Goal: Transaction & Acquisition: Purchase product/service

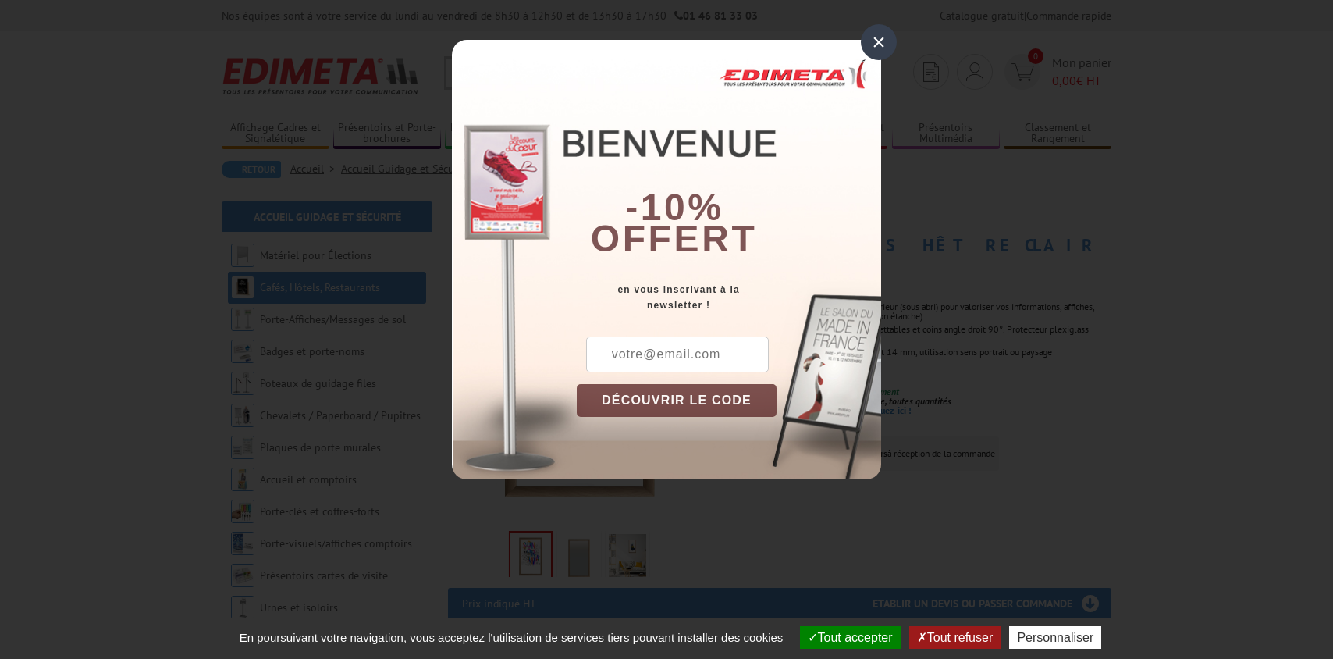
click at [877, 37] on div "×" at bounding box center [879, 42] width 36 height 36
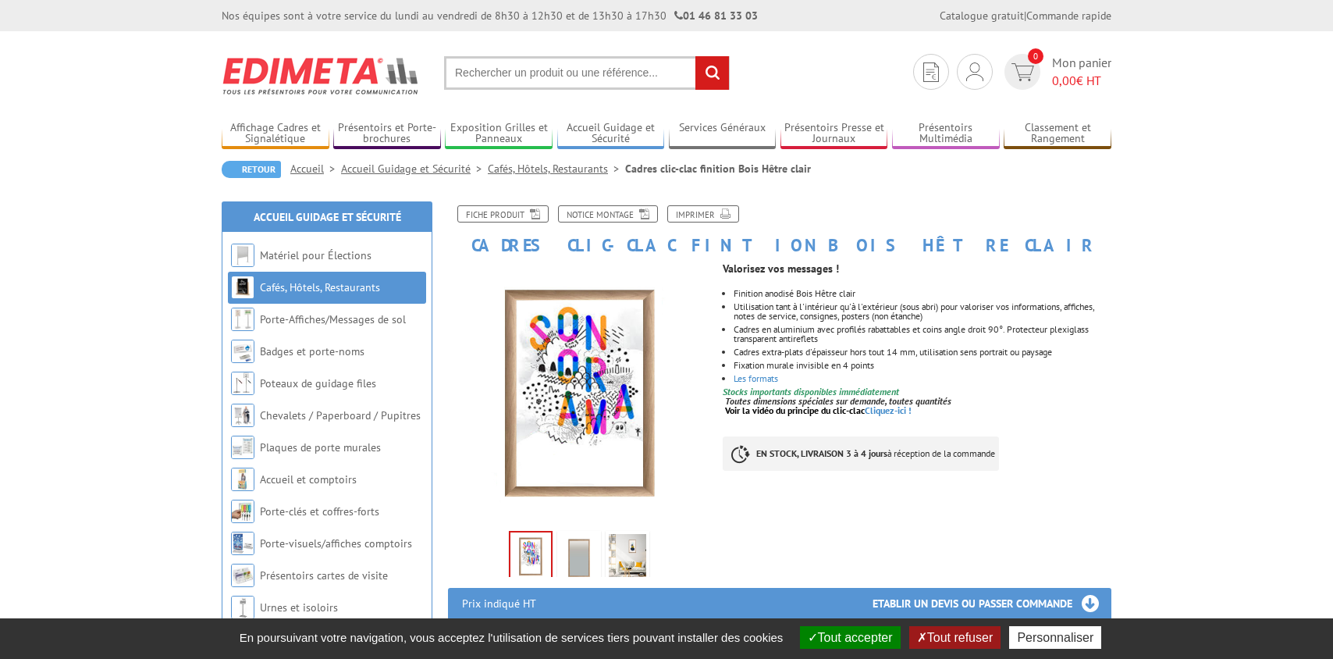
click at [957, 635] on button "Tout refuser" at bounding box center [954, 637] width 91 height 23
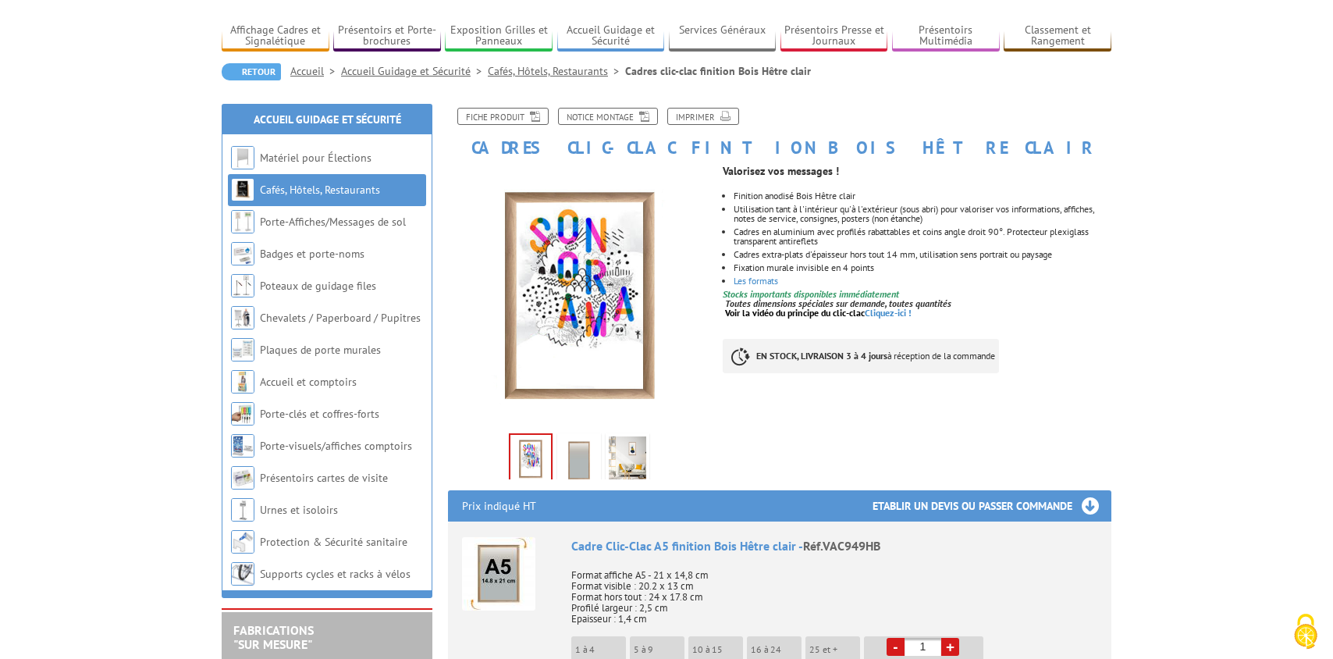
scroll to position [102, 0]
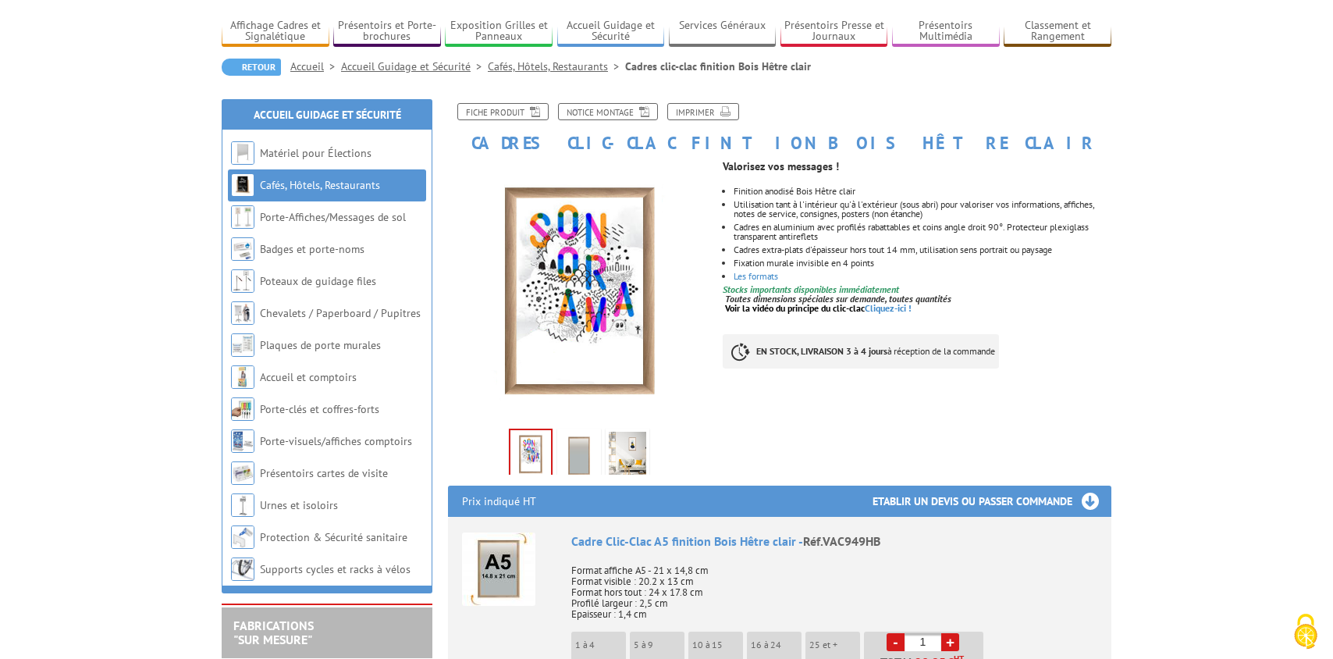
click at [584, 456] on img at bounding box center [578, 456] width 37 height 48
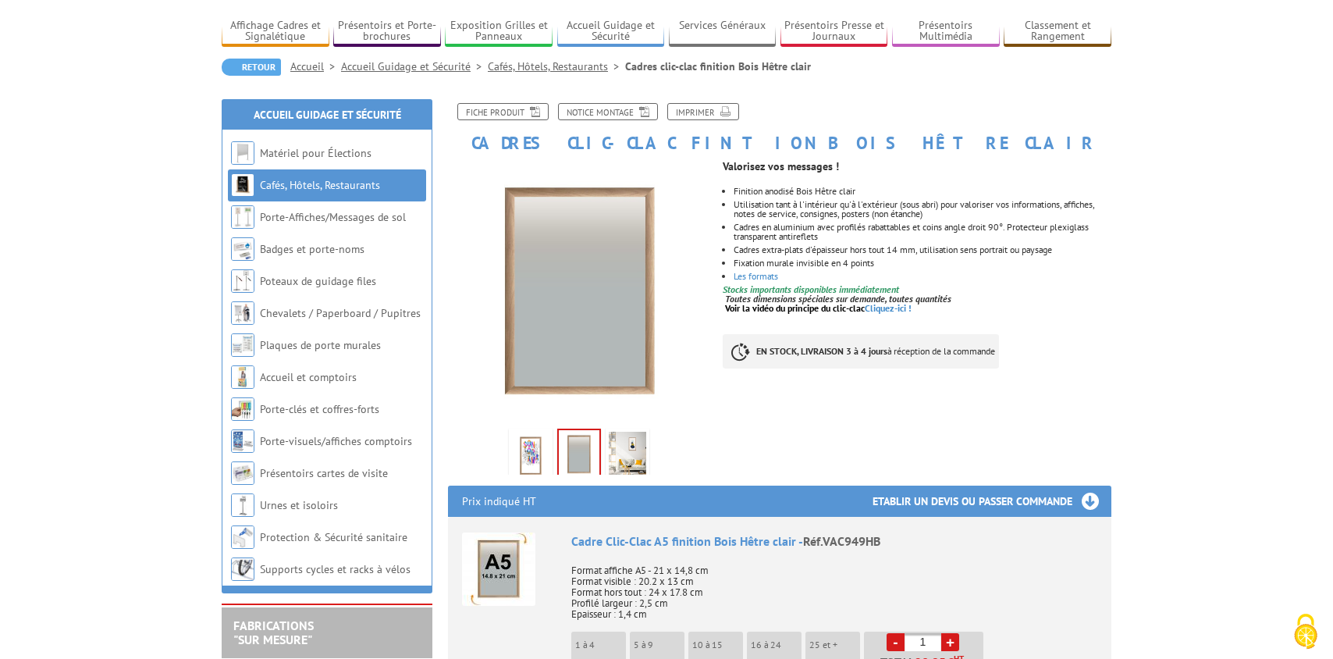
click at [625, 450] on img at bounding box center [627, 456] width 37 height 48
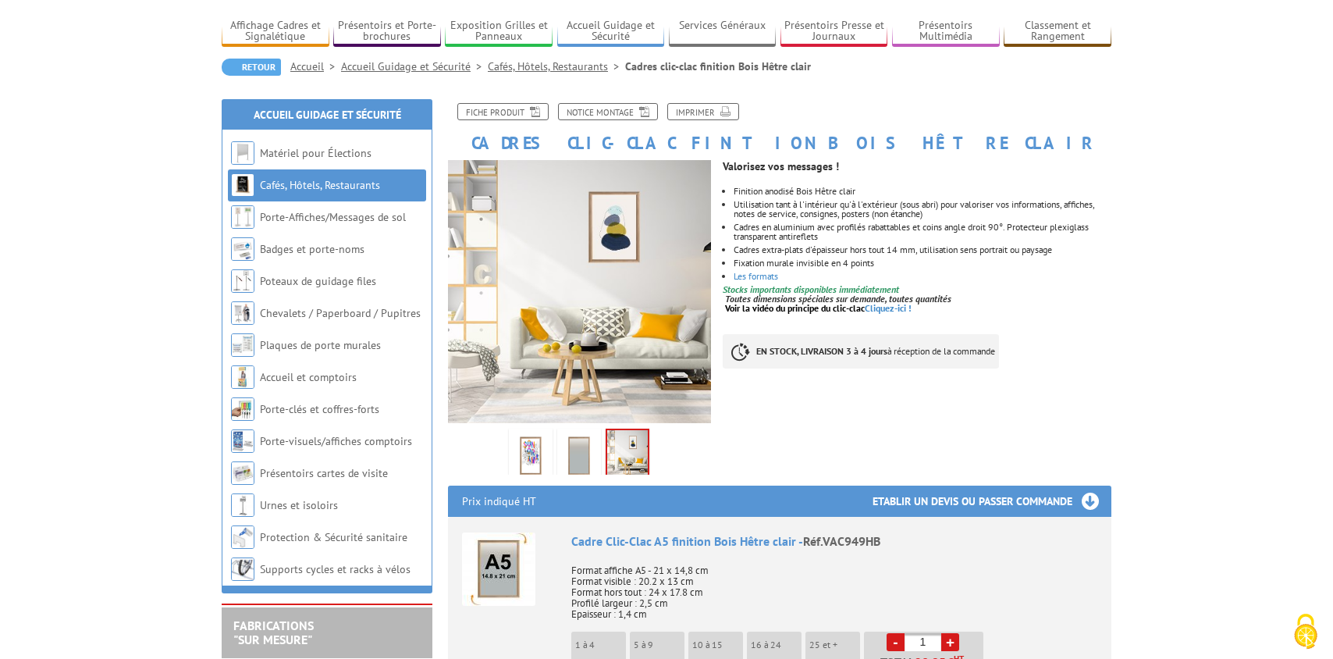
click at [532, 449] on img at bounding box center [530, 456] width 37 height 48
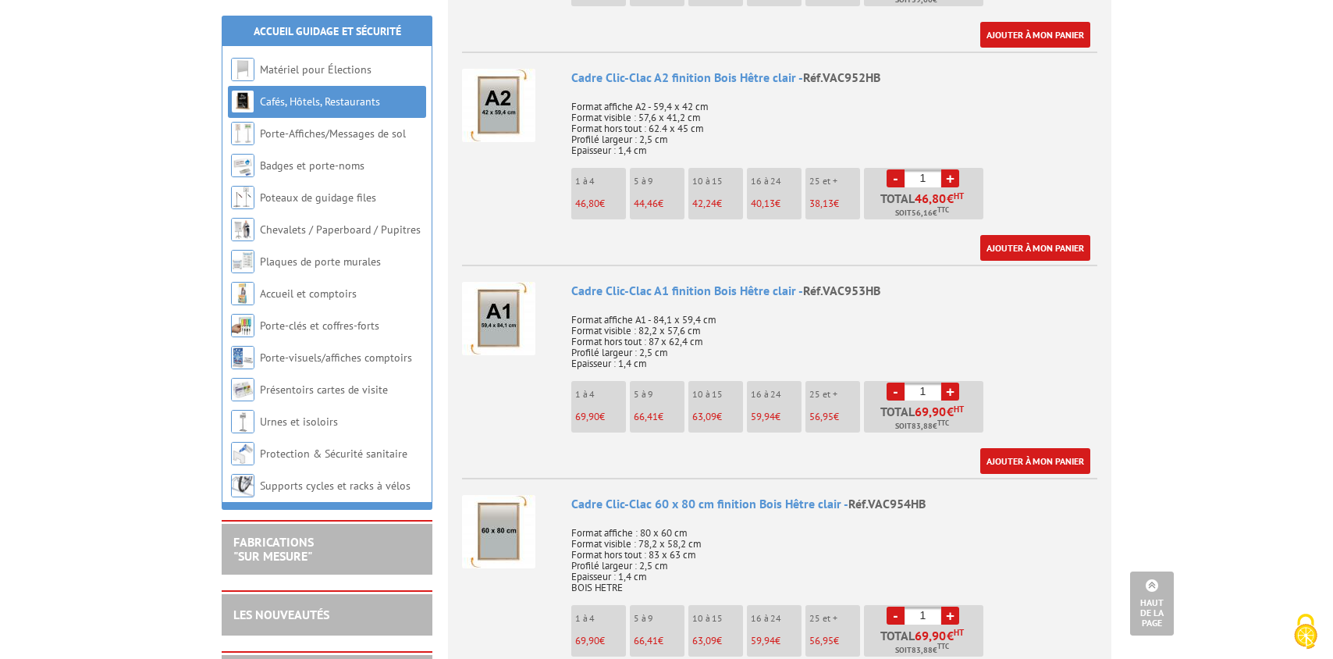
scroll to position [1231, 0]
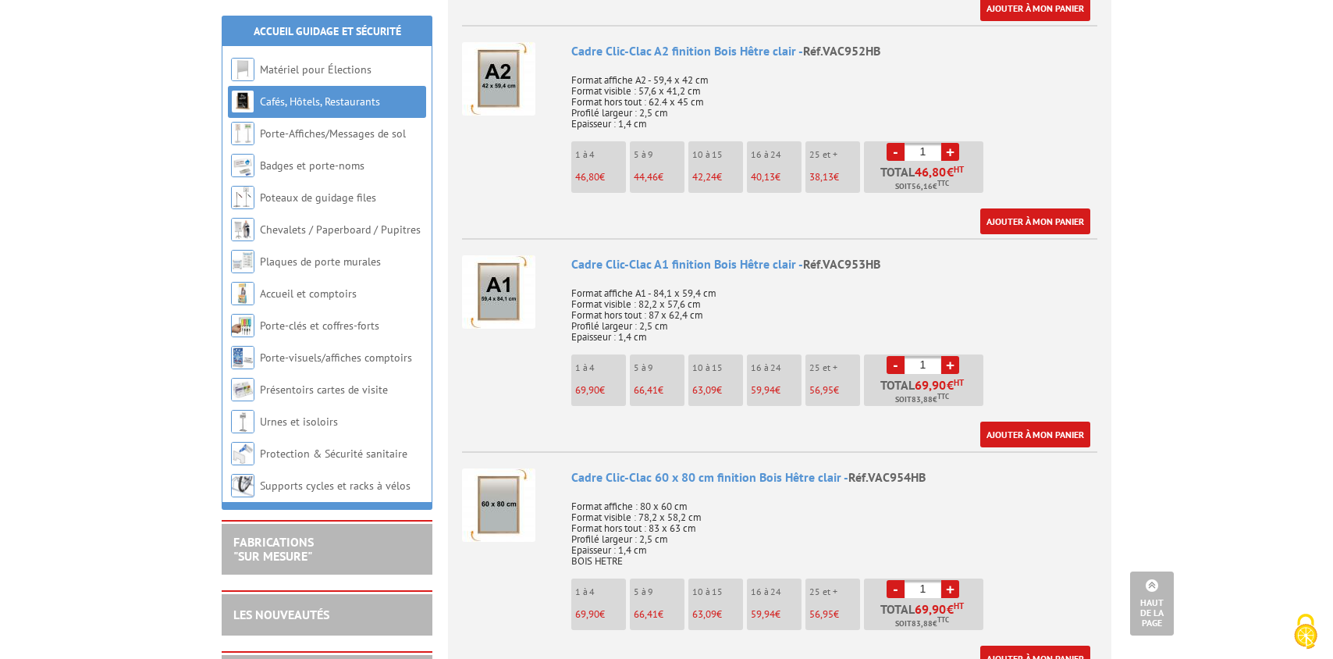
click at [507, 290] on img at bounding box center [498, 291] width 73 height 73
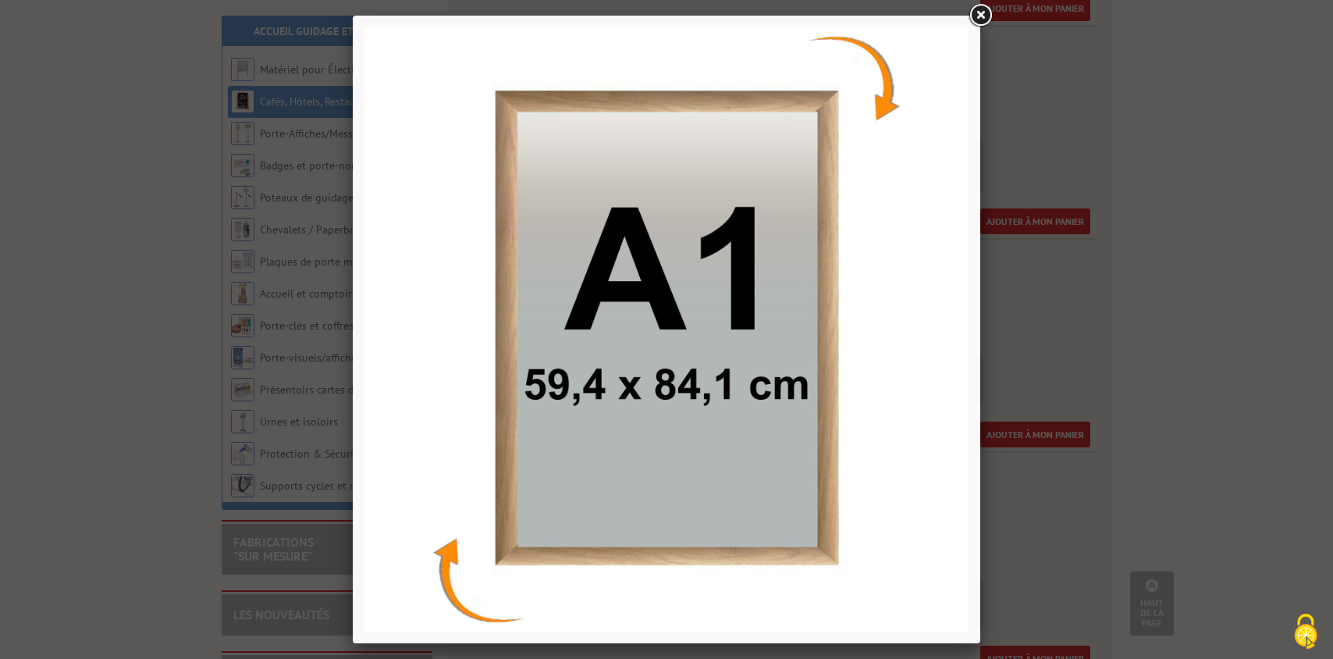
click at [983, 13] on link at bounding box center [980, 16] width 28 height 28
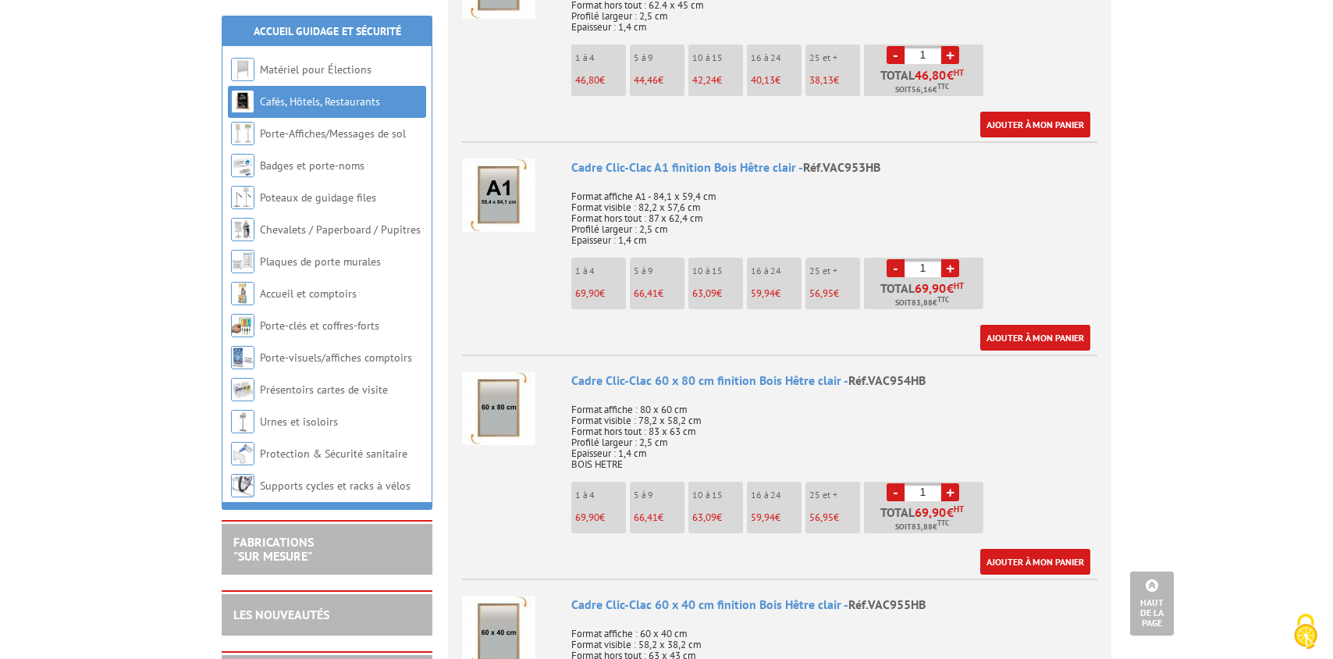
scroll to position [1325, 0]
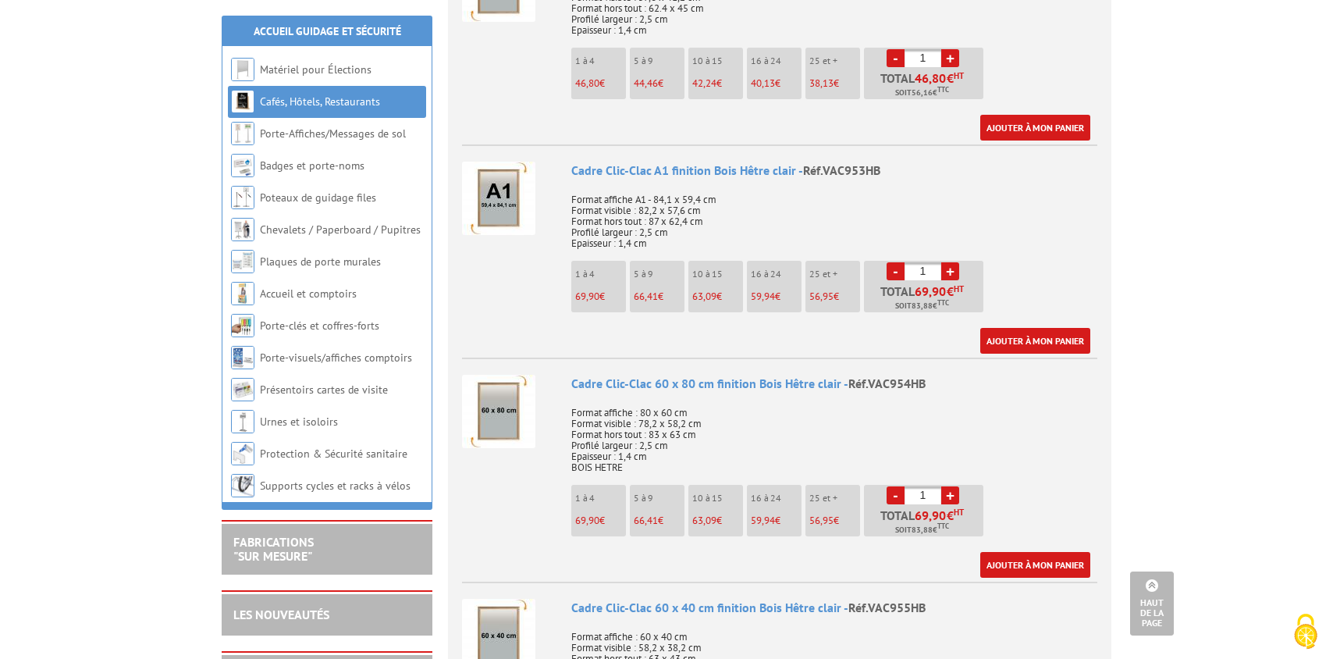
click at [649, 284] on li "5 à 9 66,41 €" at bounding box center [657, 287] width 55 height 52
click at [950, 275] on link "+" at bounding box center [950, 271] width 18 height 18
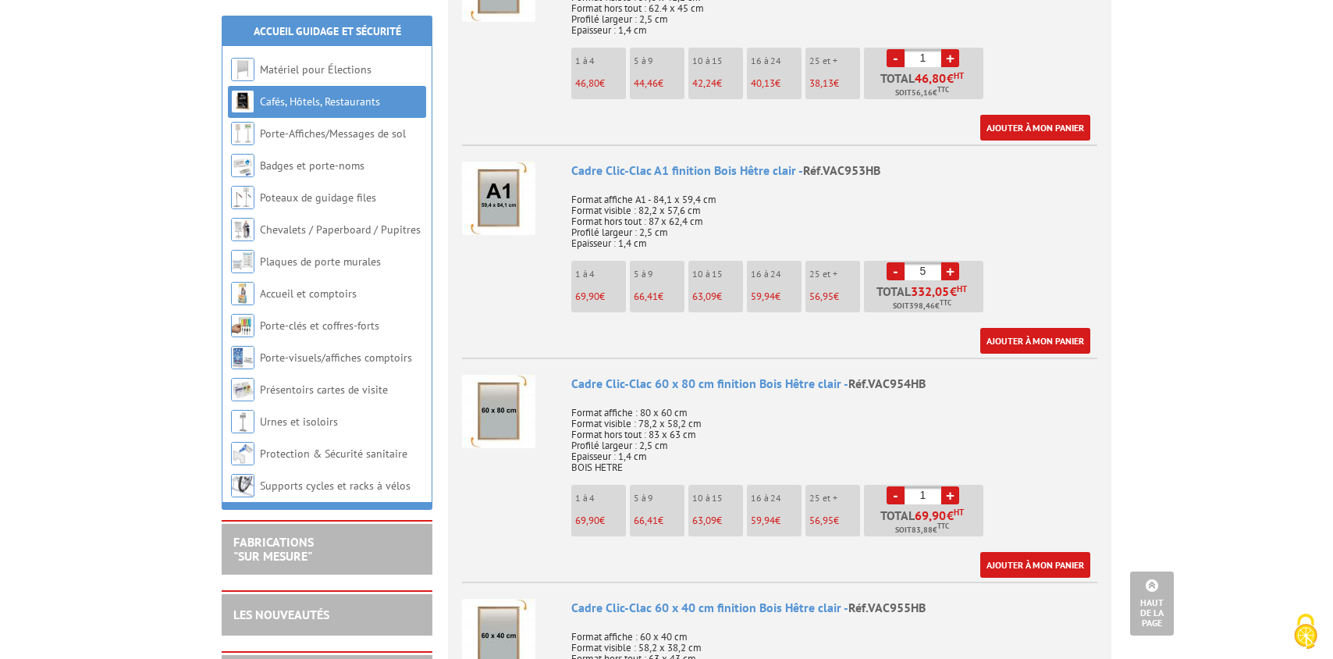
click at [950, 275] on link "+" at bounding box center [950, 271] width 18 height 18
type input "8"
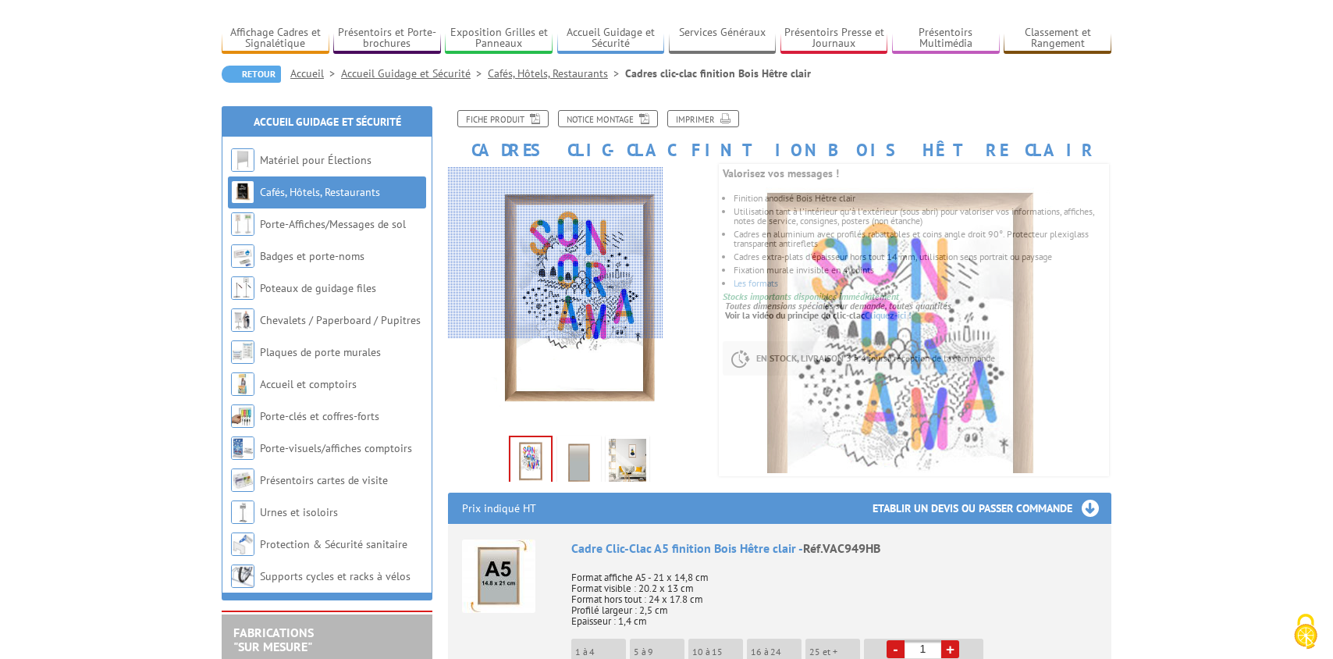
scroll to position [93, 0]
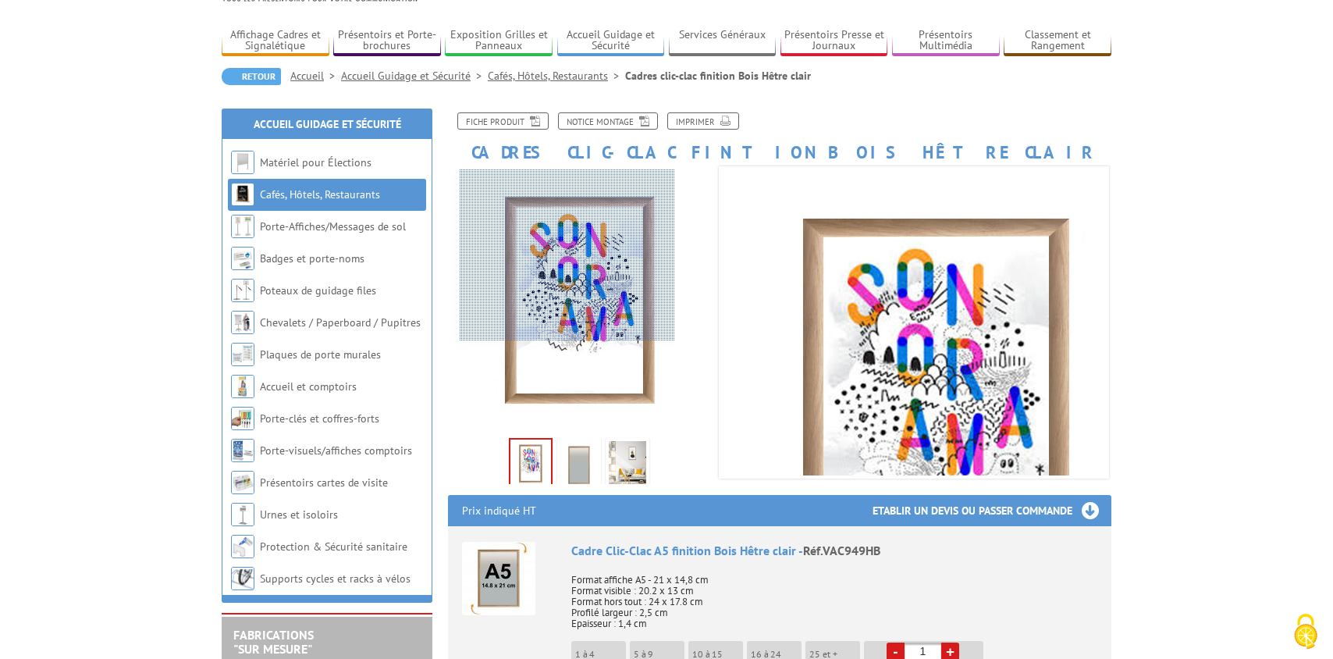
click at [568, 241] on div at bounding box center [567, 255] width 215 height 172
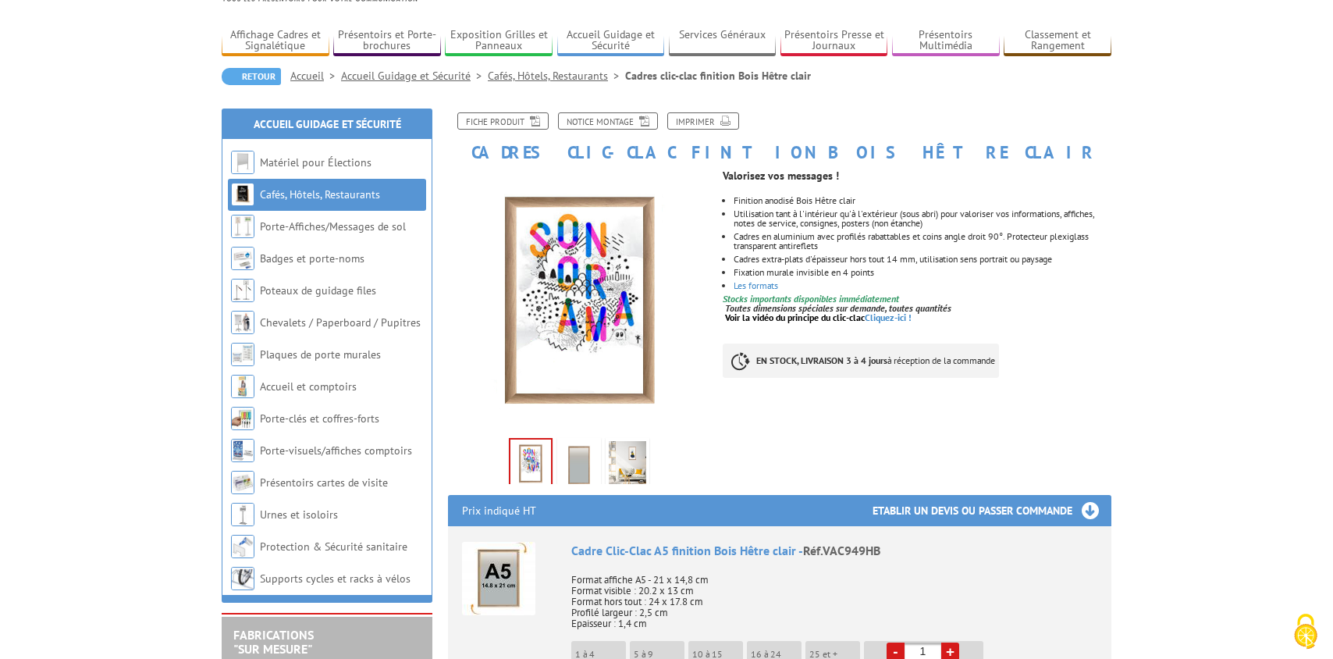
click at [580, 462] on img at bounding box center [578, 465] width 37 height 48
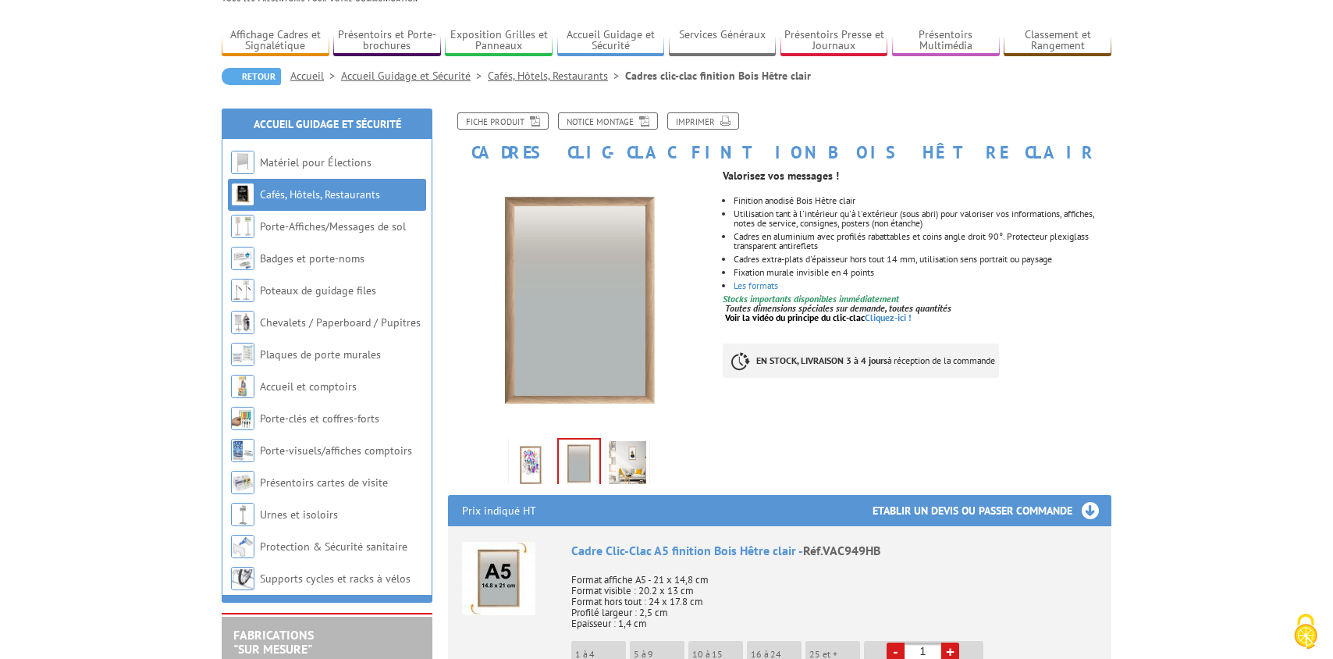
click at [621, 461] on img at bounding box center [627, 465] width 37 height 48
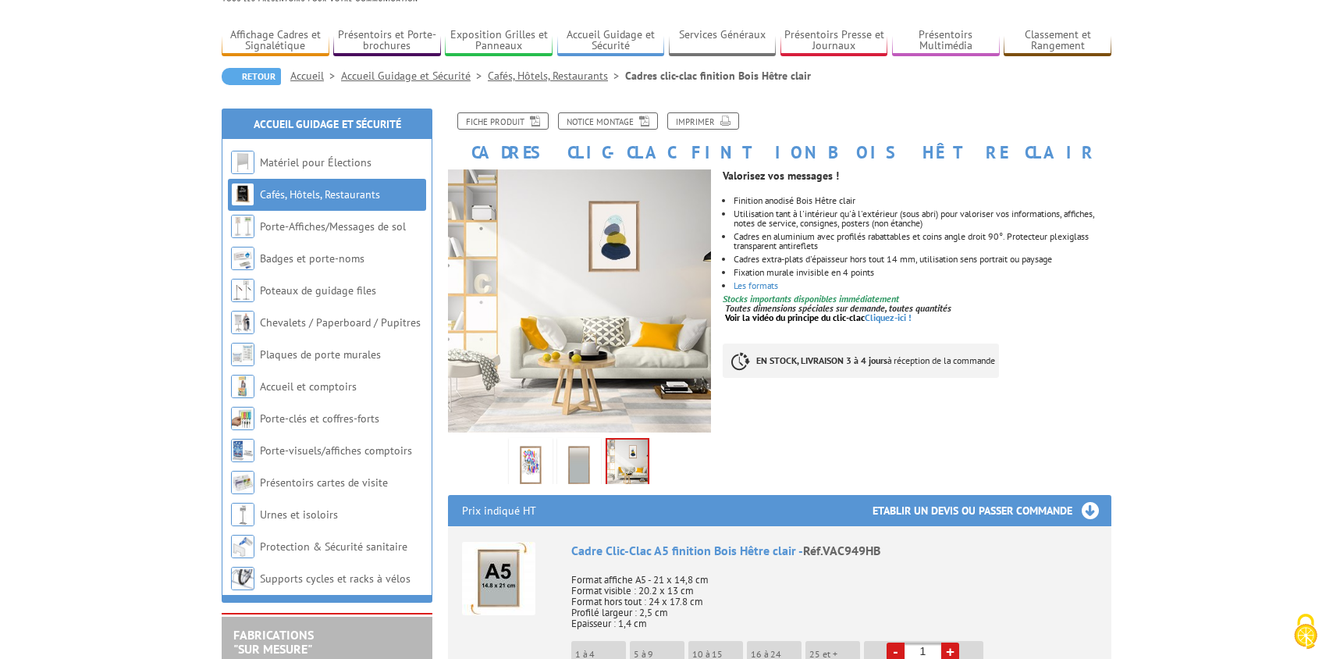
click at [536, 464] on img at bounding box center [530, 465] width 37 height 48
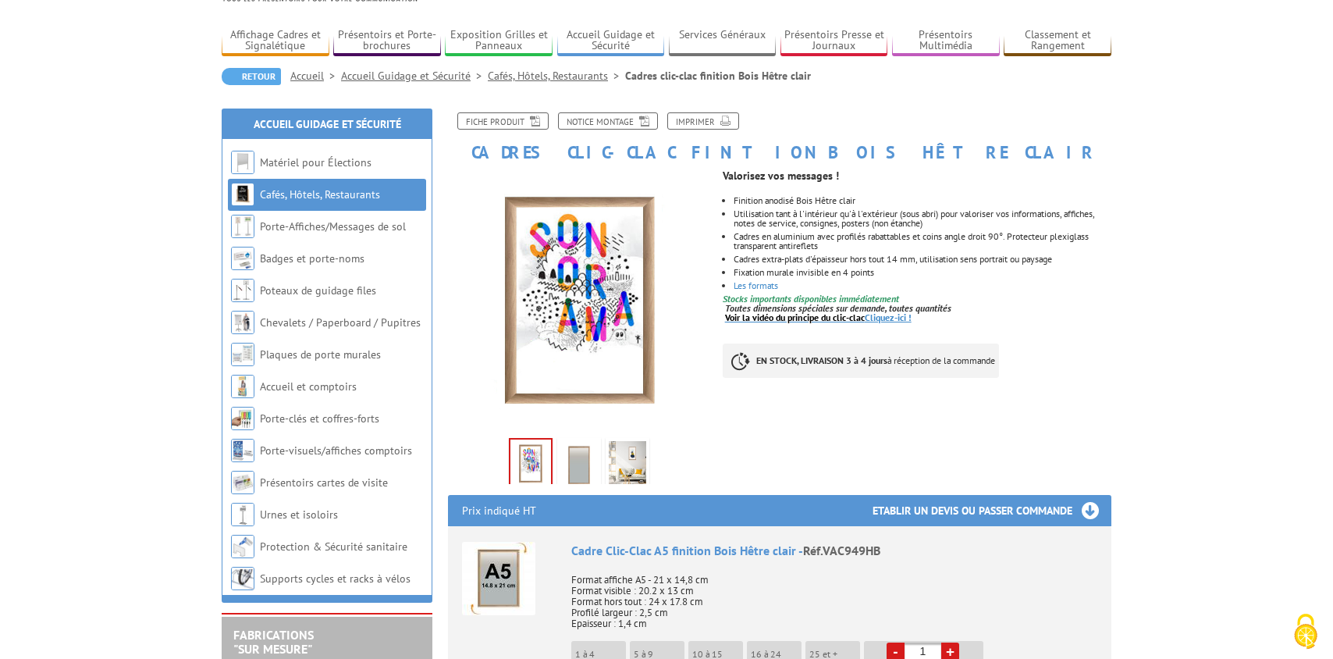
click at [888, 318] on link "Voir la vidéo du principe du clic-clac Cliquez-ici !" at bounding box center [818, 317] width 187 height 12
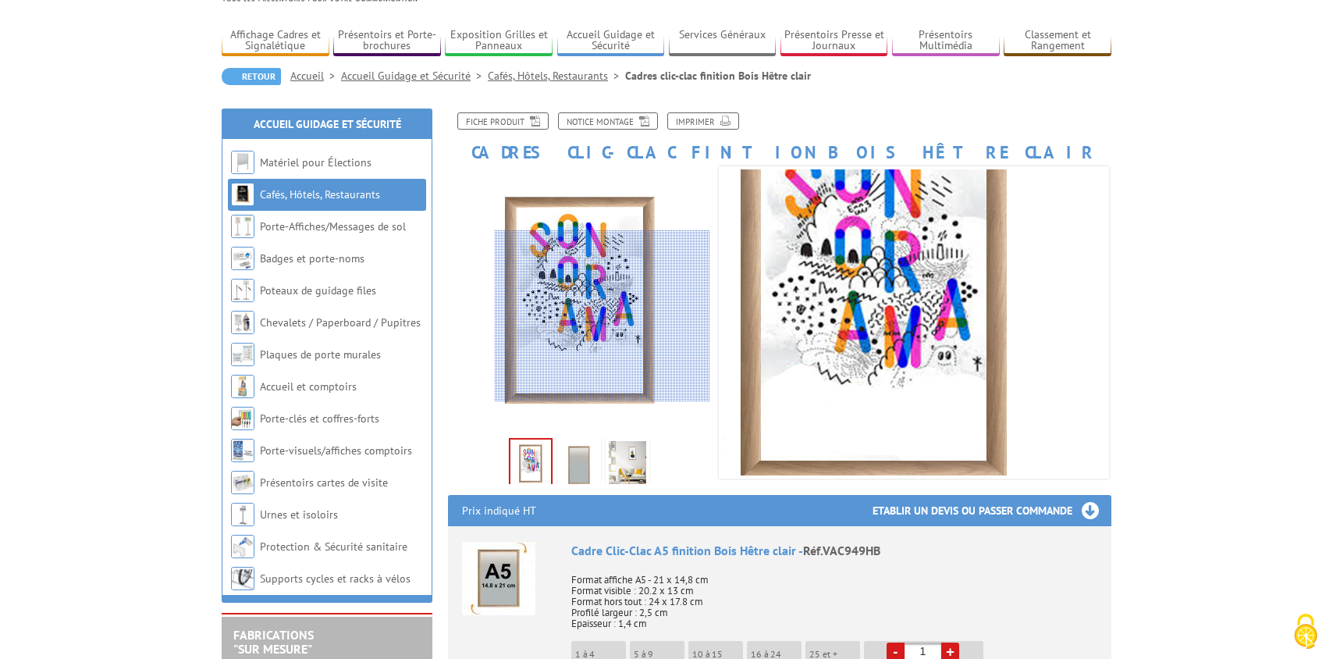
click at [603, 316] on div at bounding box center [602, 316] width 215 height 172
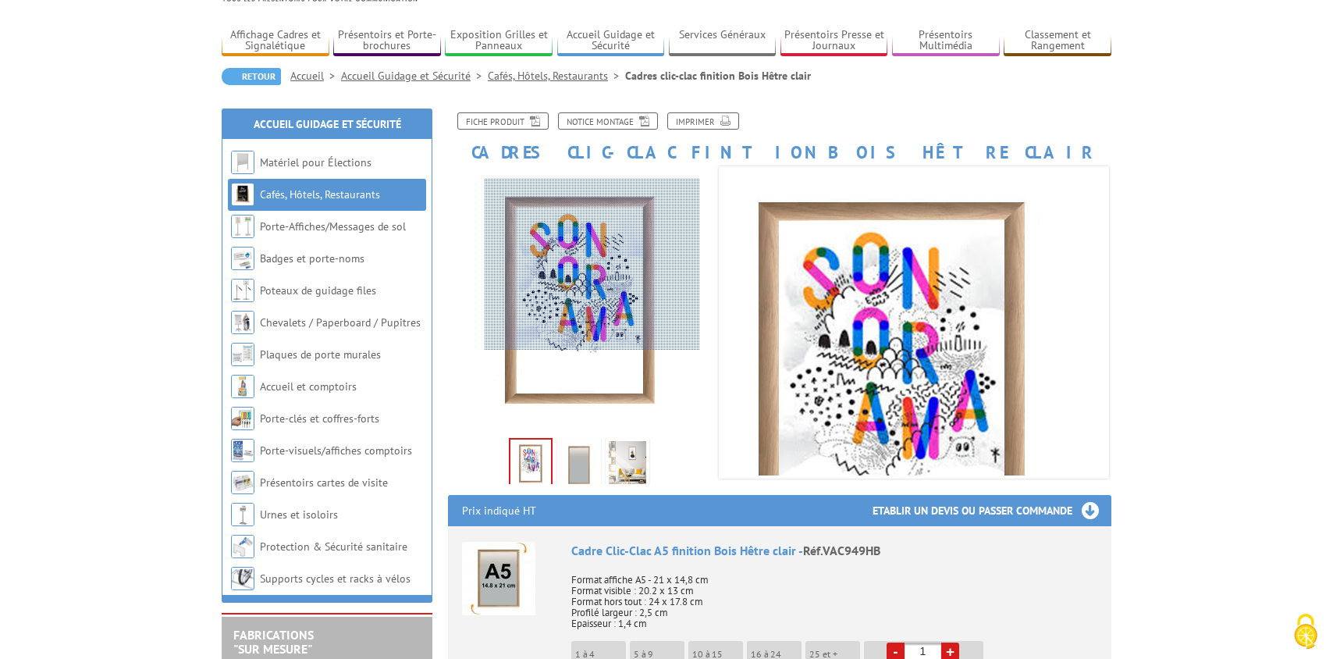
click at [592, 265] on div at bounding box center [592, 265] width 215 height 172
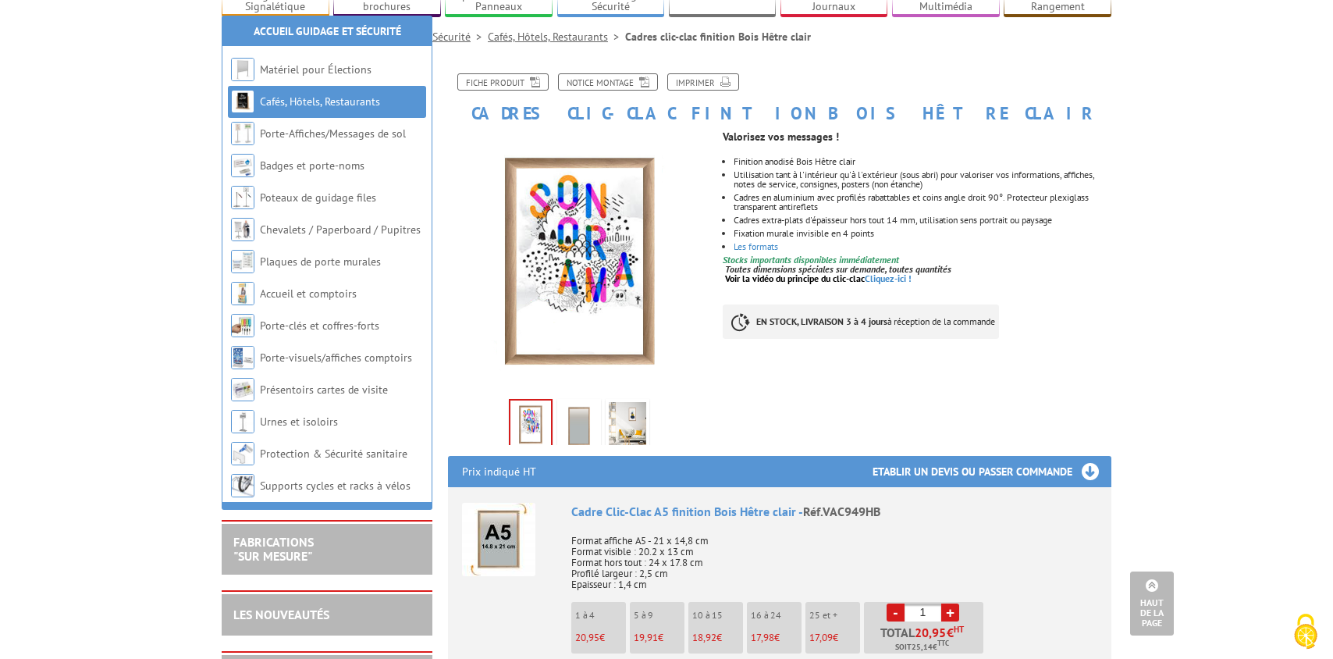
scroll to position [0, 0]
